Goal: Information Seeking & Learning: Learn about a topic

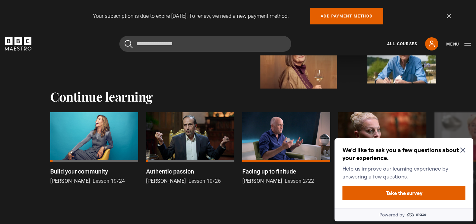
scroll to position [125, 0]
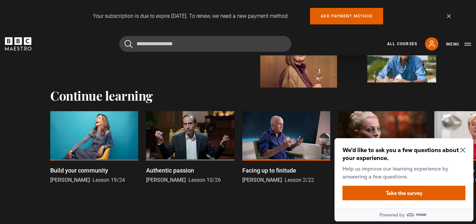
click at [111, 130] on div at bounding box center [94, 136] width 88 height 50
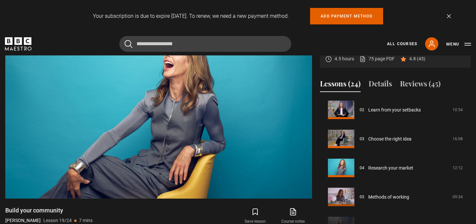
scroll to position [53, 0]
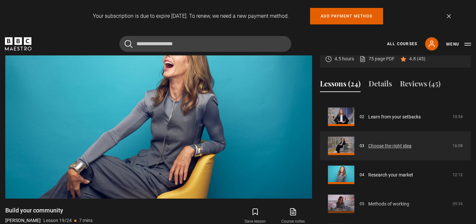
click at [394, 146] on link "Choose the right idea" at bounding box center [389, 146] width 43 height 7
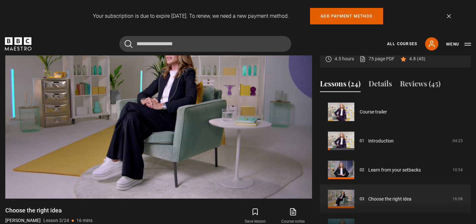
scroll to position [58, 0]
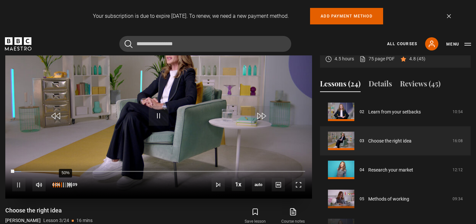
click at [65, 187] on div "50%" at bounding box center [65, 185] width 0 height 5
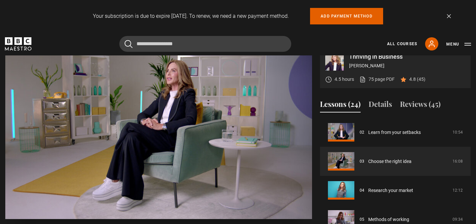
scroll to position [319, 0]
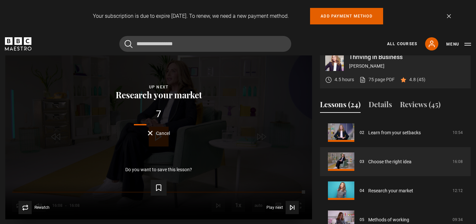
click at [164, 136] on span "Cancel" at bounding box center [163, 133] width 14 height 5
